Goal: Obtain resource: Obtain resource

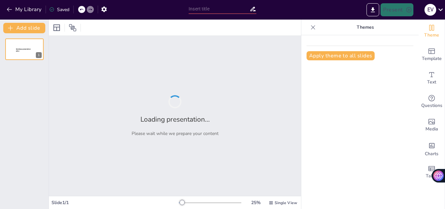
type input "ARTIFICIAL INTELLIGENCE (AI) for School Leaders: Navigating Integration, Innova"
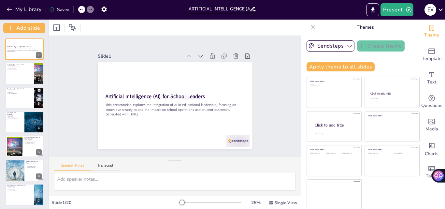
checkbox input "true"
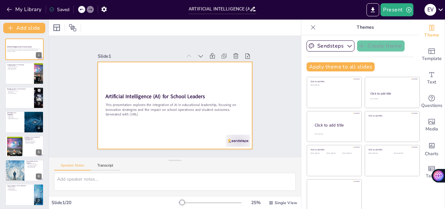
checkbox input "true"
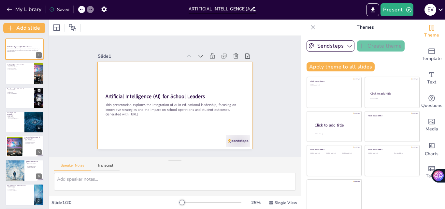
checkbox input "true"
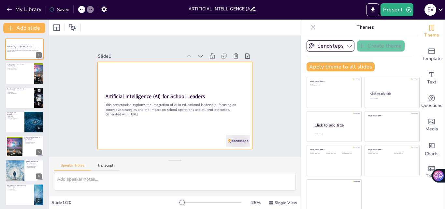
checkbox input "true"
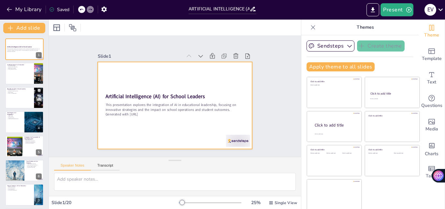
checkbox input "true"
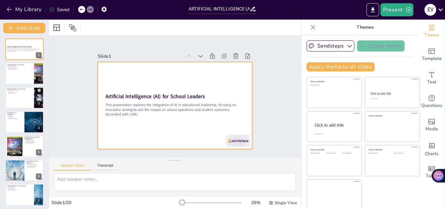
checkbox input "true"
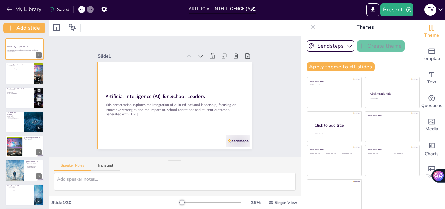
checkbox input "true"
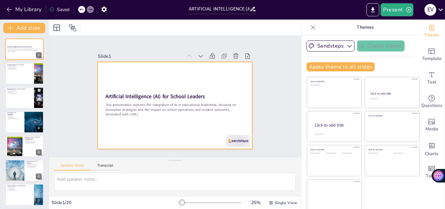
checkbox input "true"
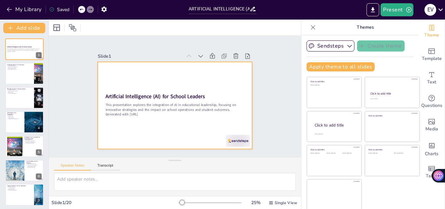
checkbox input "true"
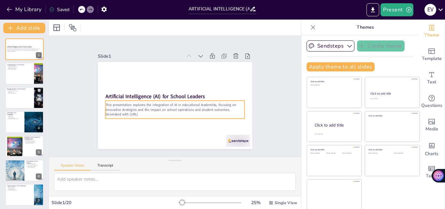
checkbox input "true"
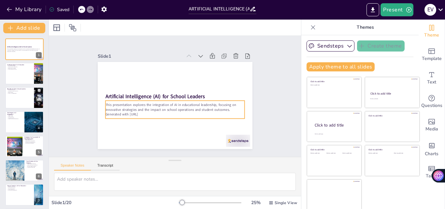
checkbox input "true"
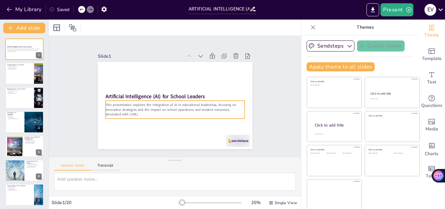
checkbox input "true"
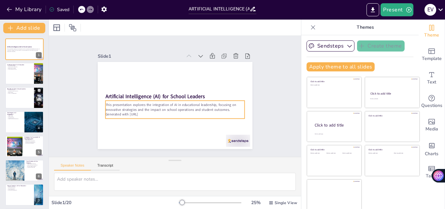
checkbox input "true"
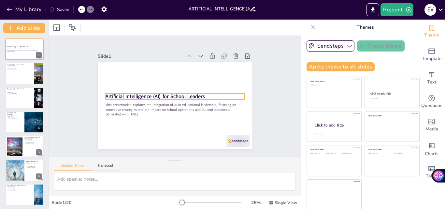
checkbox input "true"
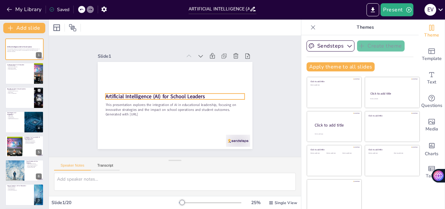
checkbox input "true"
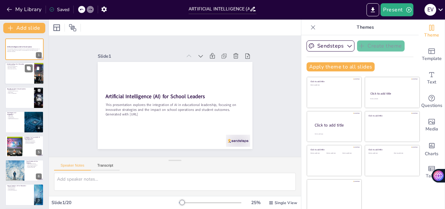
checkbox input "true"
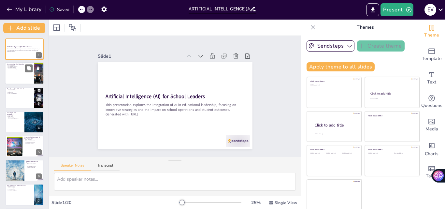
checkbox input "true"
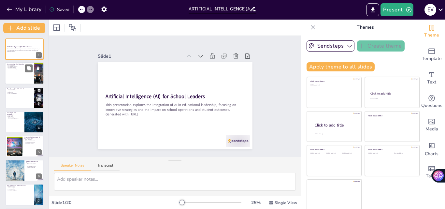
checkbox input "true"
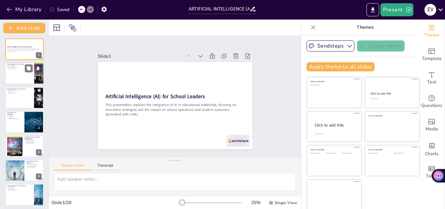
checkbox input "true"
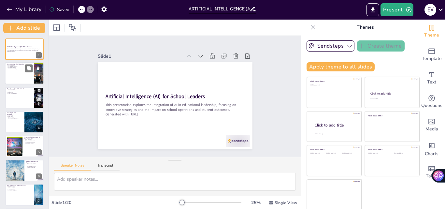
checkbox input "true"
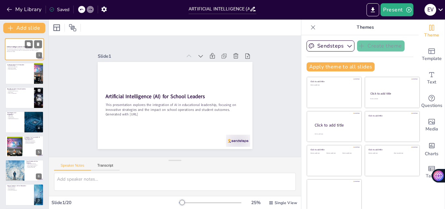
checkbox input "true"
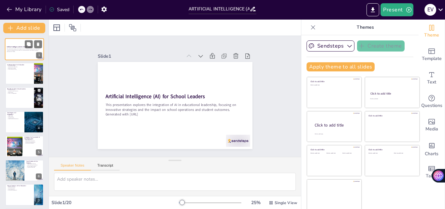
checkbox input "true"
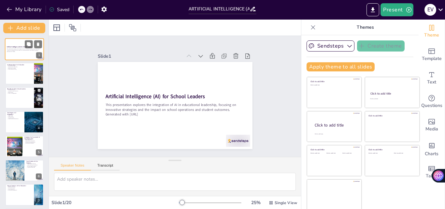
checkbox input "true"
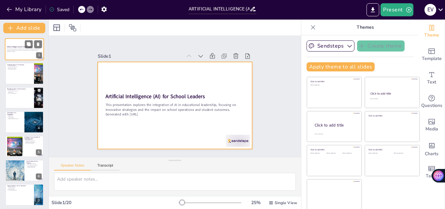
click at [17, 53] on div at bounding box center [24, 49] width 39 height 22
checkbox input "true"
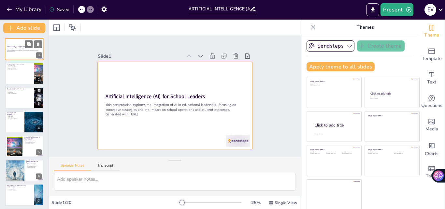
checkbox input "true"
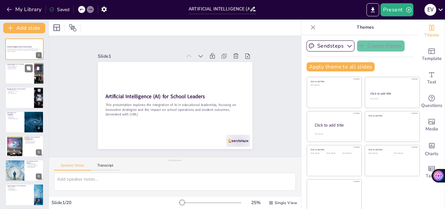
checkbox input "true"
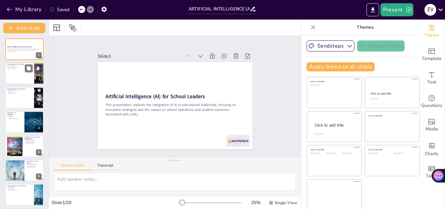
checkbox input "true"
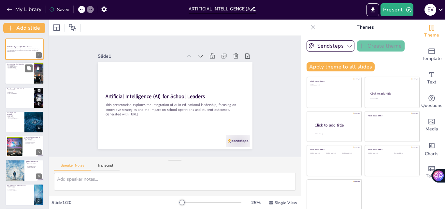
checkbox input "true"
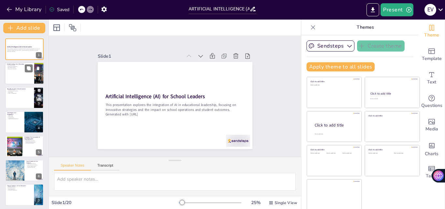
click at [20, 76] on div at bounding box center [24, 74] width 39 height 22
checkbox input "true"
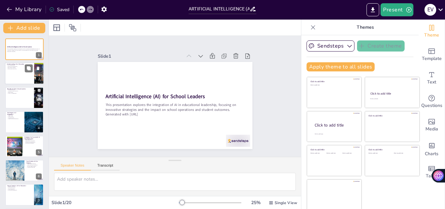
checkbox input "true"
type textarea "AI is revolutionizing the educational landscape by tailoring learning experienc…"
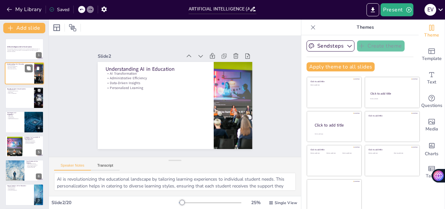
checkbox input "true"
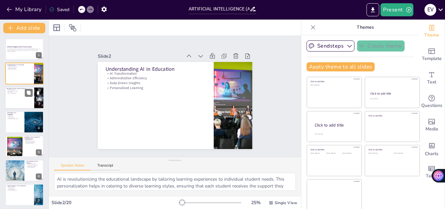
checkbox input "true"
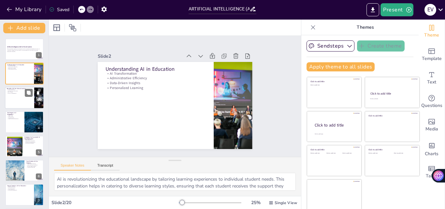
checkbox input "true"
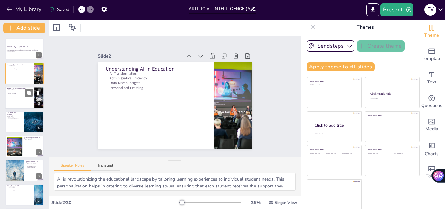
checkbox input "true"
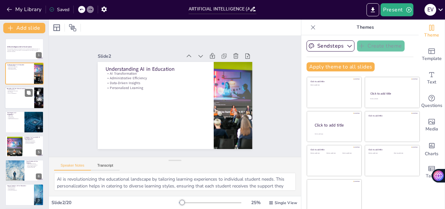
click at [15, 92] on p "Data Analysis" at bounding box center [19, 92] width 25 height 1
checkbox input "true"
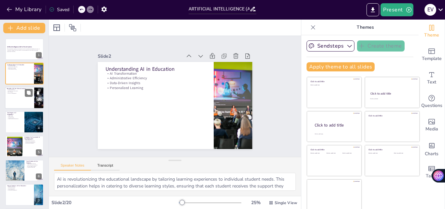
checkbox input "true"
type textarea "AI technologies can automate repetitive administrative tasks, thus allowing sch…"
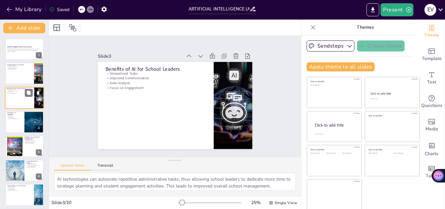
checkbox input "true"
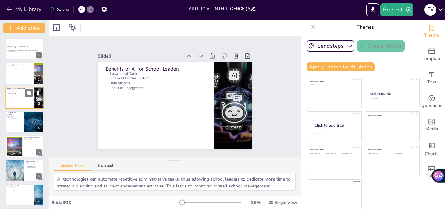
checkbox input "true"
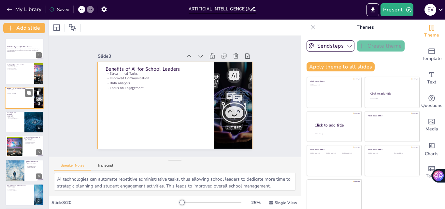
click at [12, 105] on div at bounding box center [24, 98] width 39 height 22
checkbox input "true"
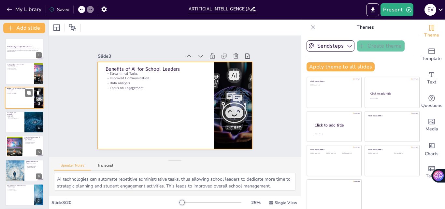
checkbox input "true"
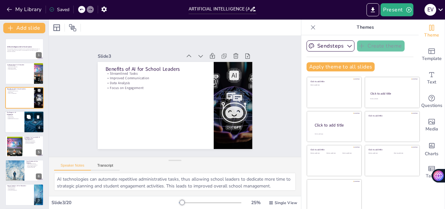
checkbox input "true"
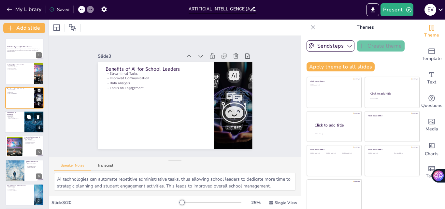
checkbox input "true"
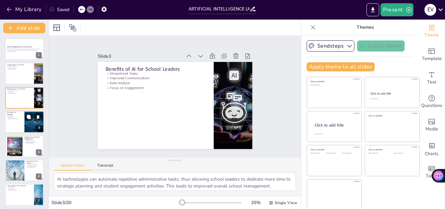
checkbox input "true"
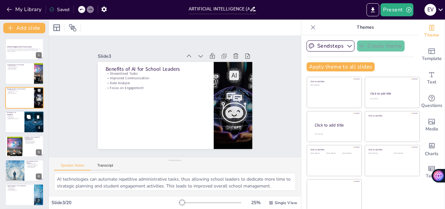
checkbox input "true"
click at [15, 117] on p "Unequal Access" at bounding box center [15, 117] width 16 height 1
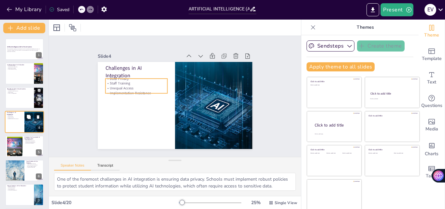
scroll to position [1, 0]
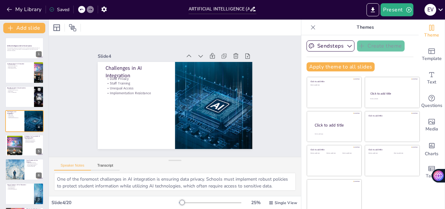
click at [19, 154] on div at bounding box center [15, 145] width 30 height 20
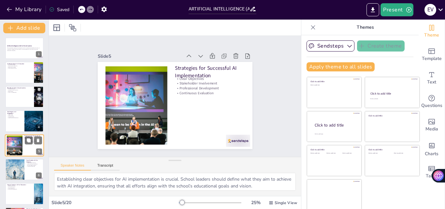
scroll to position [25, 0]
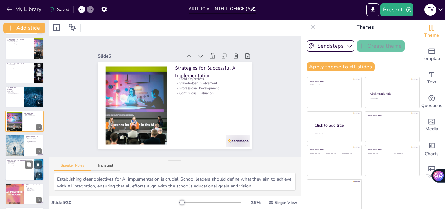
click at [17, 166] on div at bounding box center [24, 170] width 39 height 22
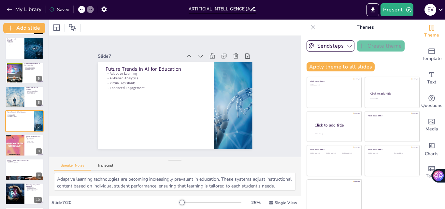
click at [14, 182] on div "Artificial Intelligence (AI) for School Leaders This presentation explores the …" at bounding box center [24, 206] width 49 height 482
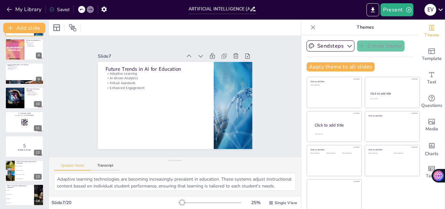
scroll to position [171, 0]
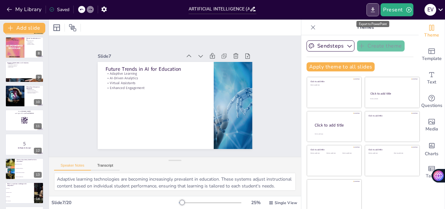
click at [372, 10] on icon "Export to PowerPoint" at bounding box center [372, 10] width 7 height 7
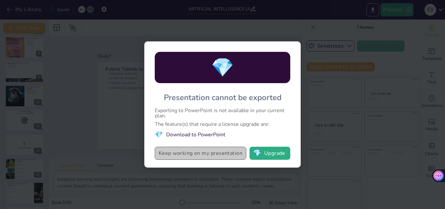
click at [223, 155] on button "Keep working on my presentation" at bounding box center [201, 153] width 92 height 13
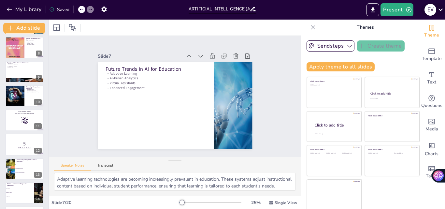
click at [440, 11] on icon at bounding box center [440, 9] width 9 height 9
